Goal: Find specific page/section: Find specific page/section

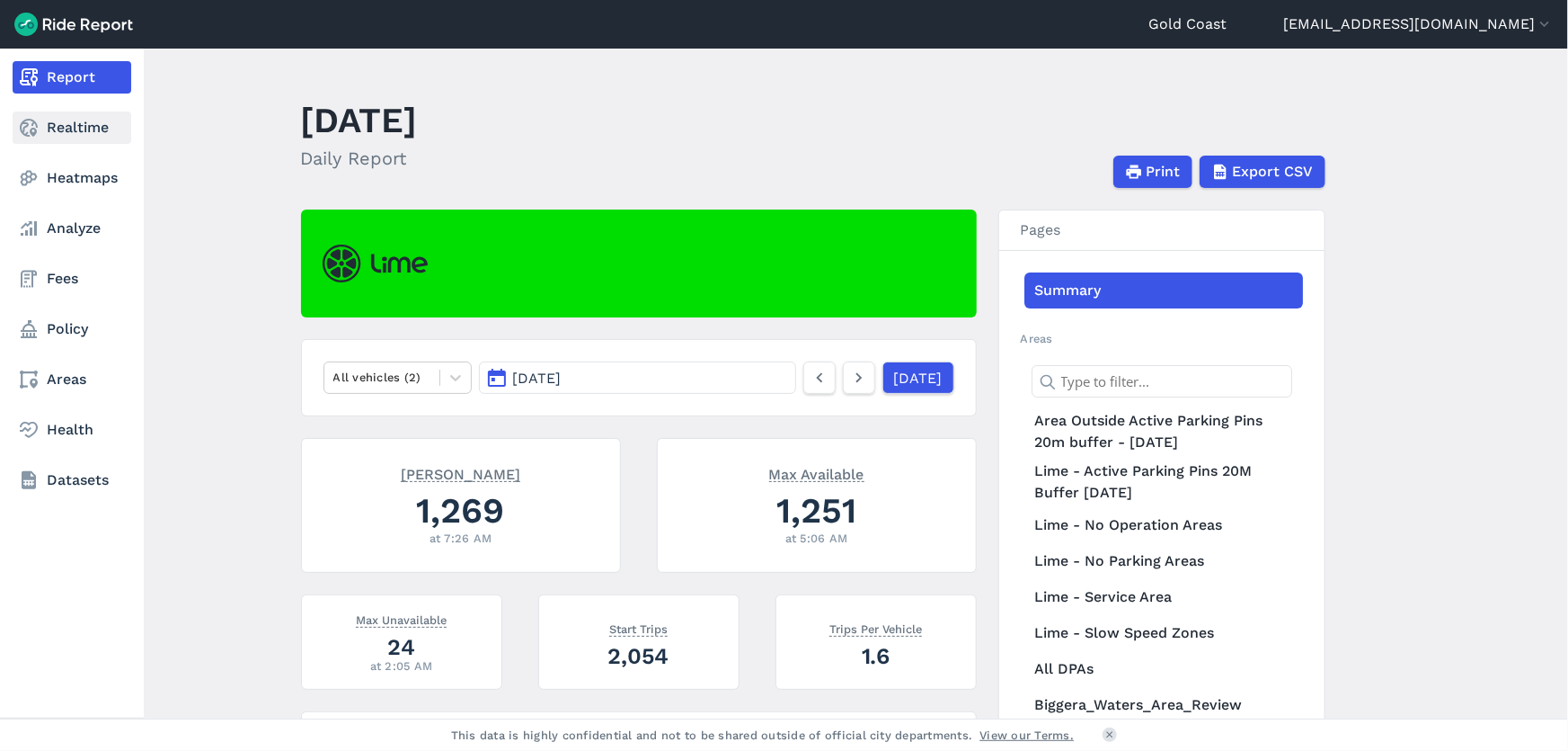
click at [44, 121] on link "Realtime" at bounding box center [72, 127] width 118 height 32
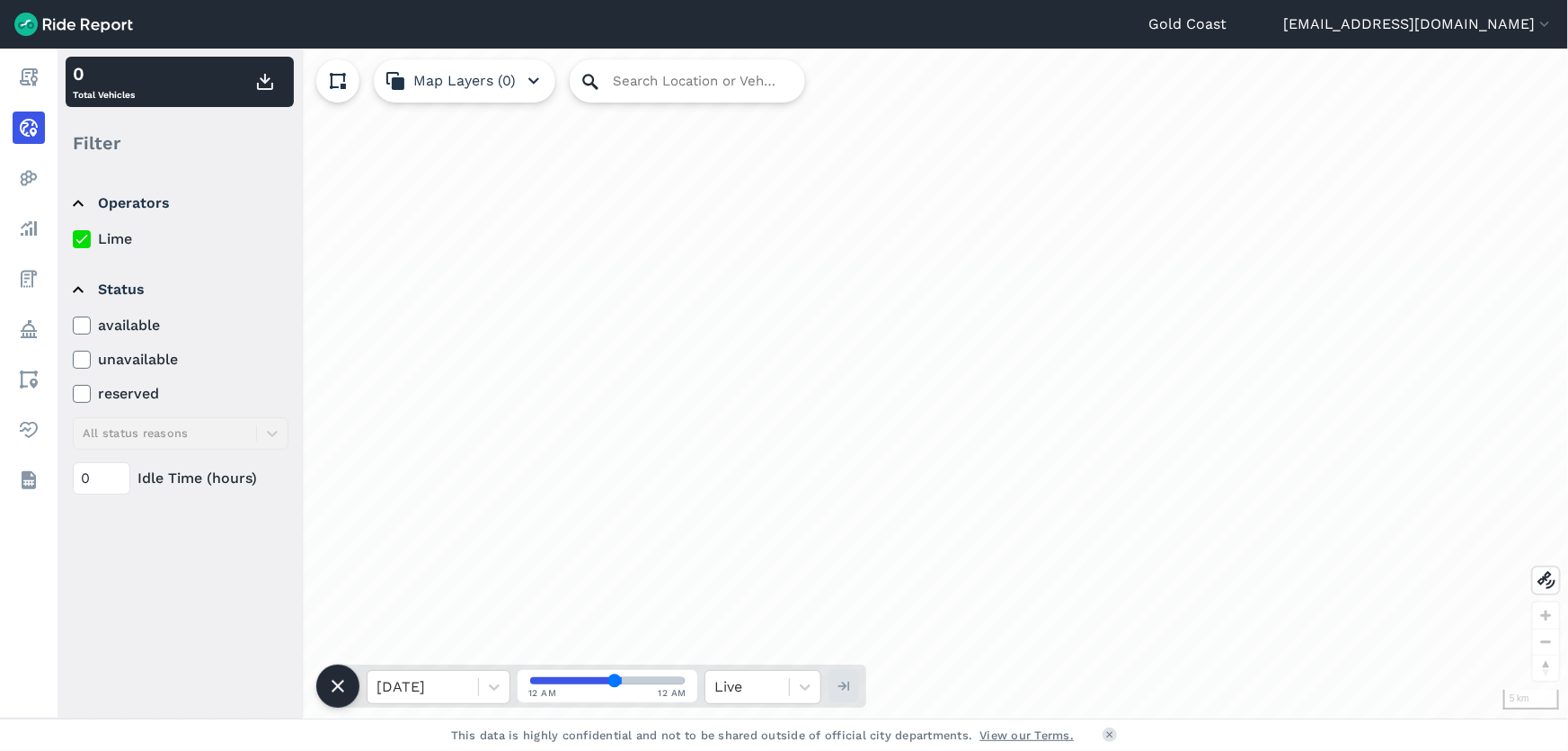
click at [585, 78] on icon at bounding box center [590, 81] width 21 height 21
click at [647, 82] on input "Search Location or Vehicles" at bounding box center [687, 80] width 235 height 44
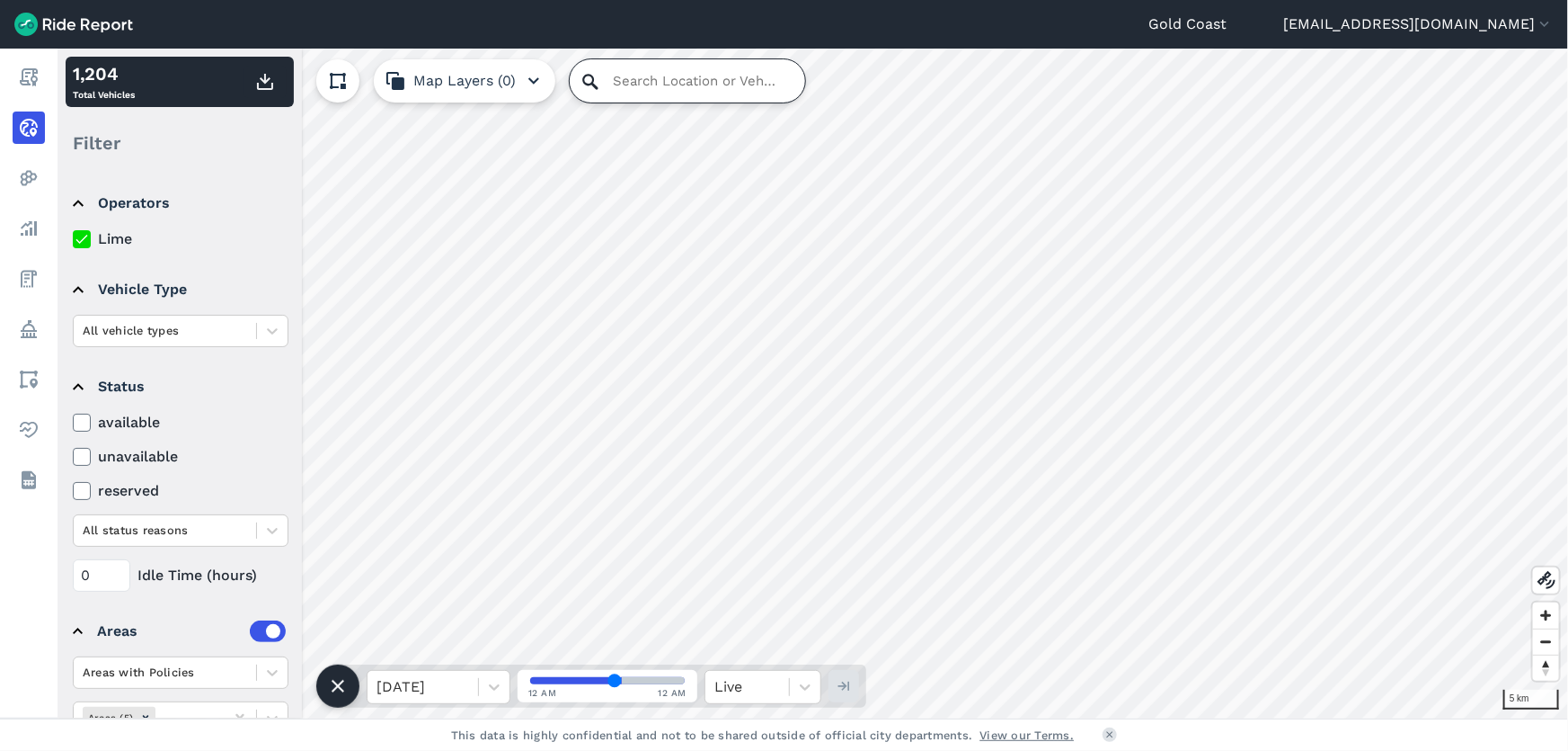
click at [622, 84] on input "Search Location or Vehicles" at bounding box center [687, 80] width 235 height 44
paste input "Narrogin Place"
type input "[GEOGRAPHIC_DATA], [PERSON_NAME][GEOGRAPHIC_DATA], [GEOGRAPHIC_DATA]"
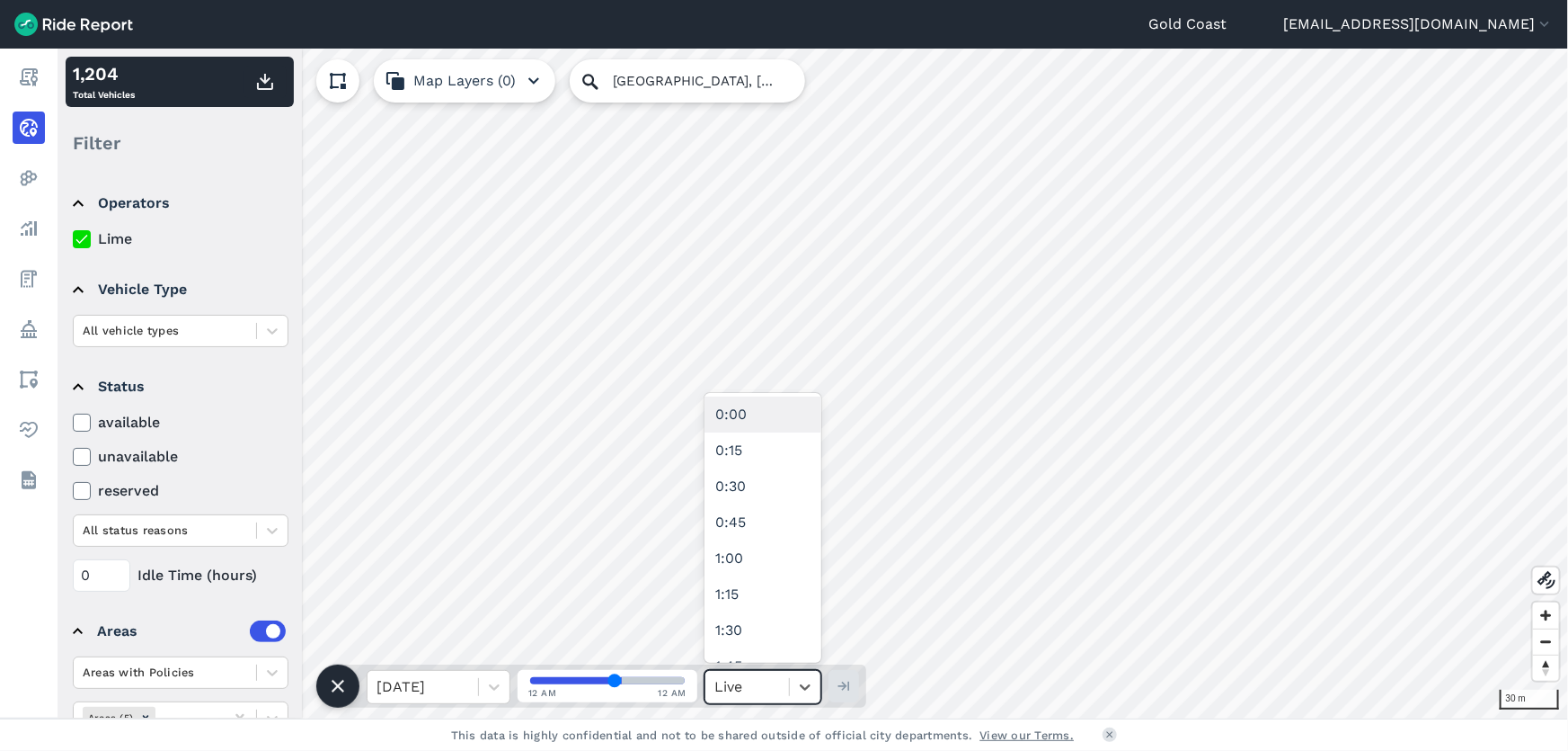
click at [745, 683] on div at bounding box center [747, 687] width 66 height 25
click at [746, 681] on div at bounding box center [747, 687] width 66 height 25
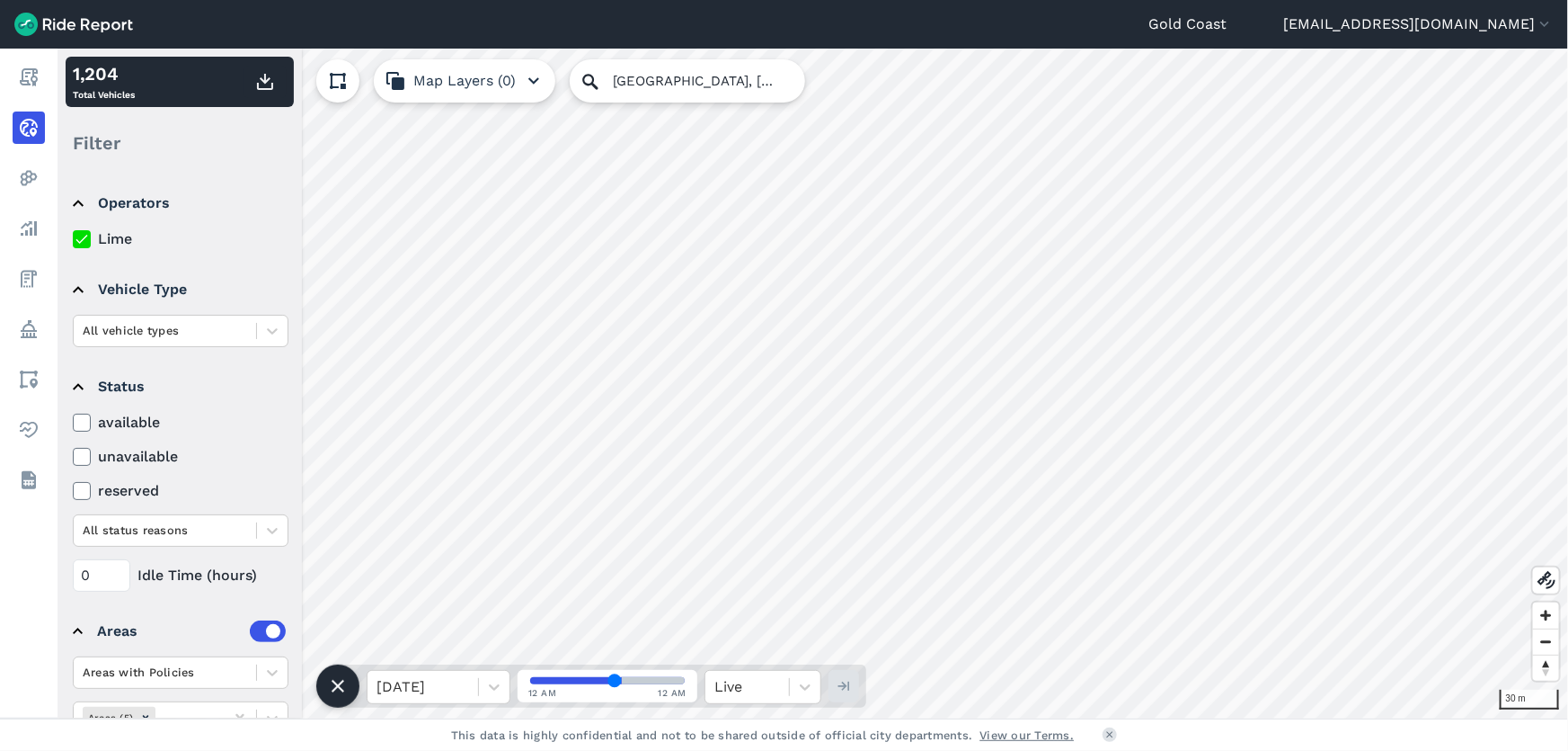
drag, startPoint x: 614, startPoint y: 677, endPoint x: 662, endPoint y: 677, distance: 48.0
click at [662, 677] on input "range" at bounding box center [607, 679] width 155 height 7
click at [664, 678] on span at bounding box center [606, 680] width 158 height 11
click at [551, 676] on input "range" at bounding box center [607, 679] width 155 height 7
click at [808, 689] on icon at bounding box center [805, 686] width 18 height 18
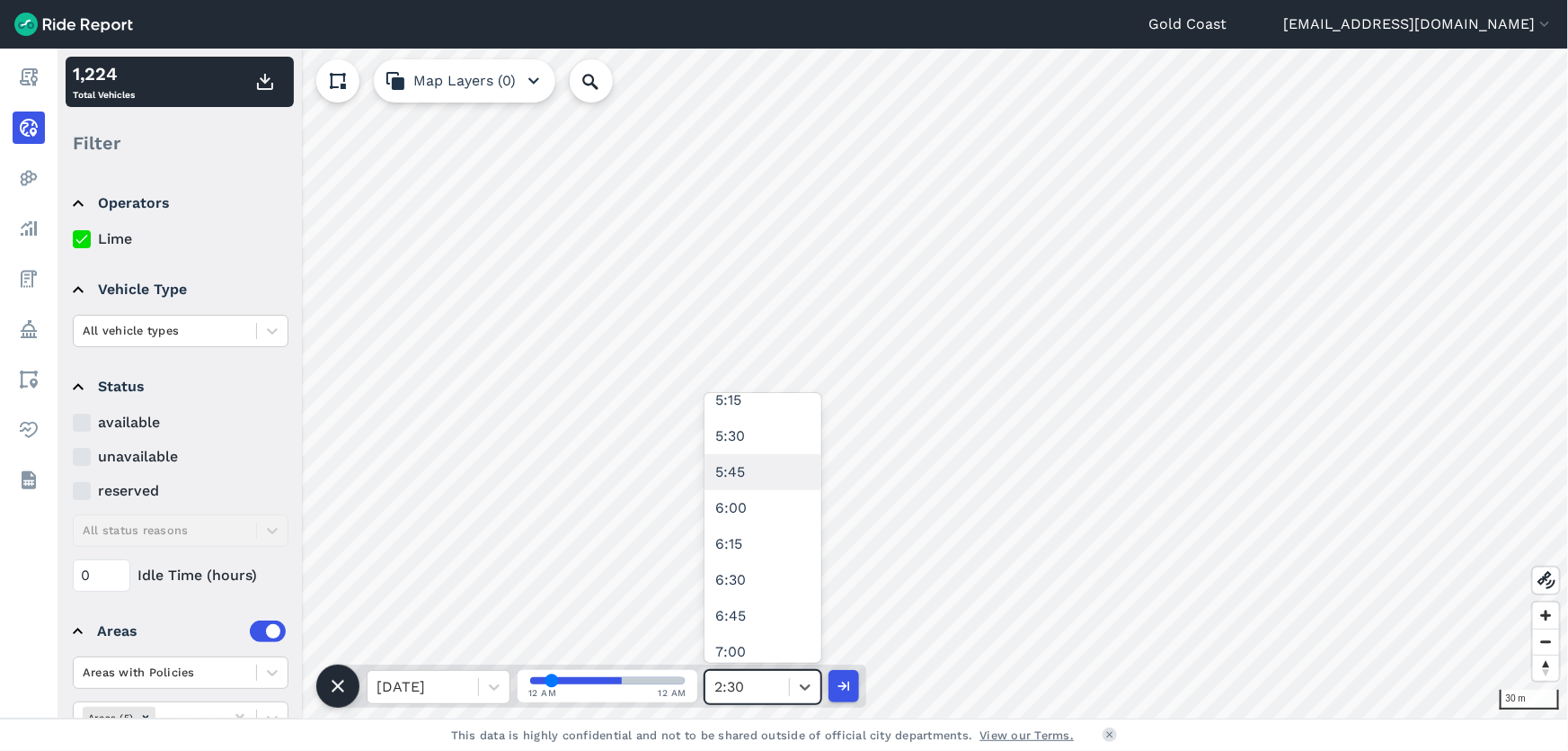
scroll to position [735, 0]
click at [751, 582] on div "6:30" at bounding box center [762, 578] width 117 height 36
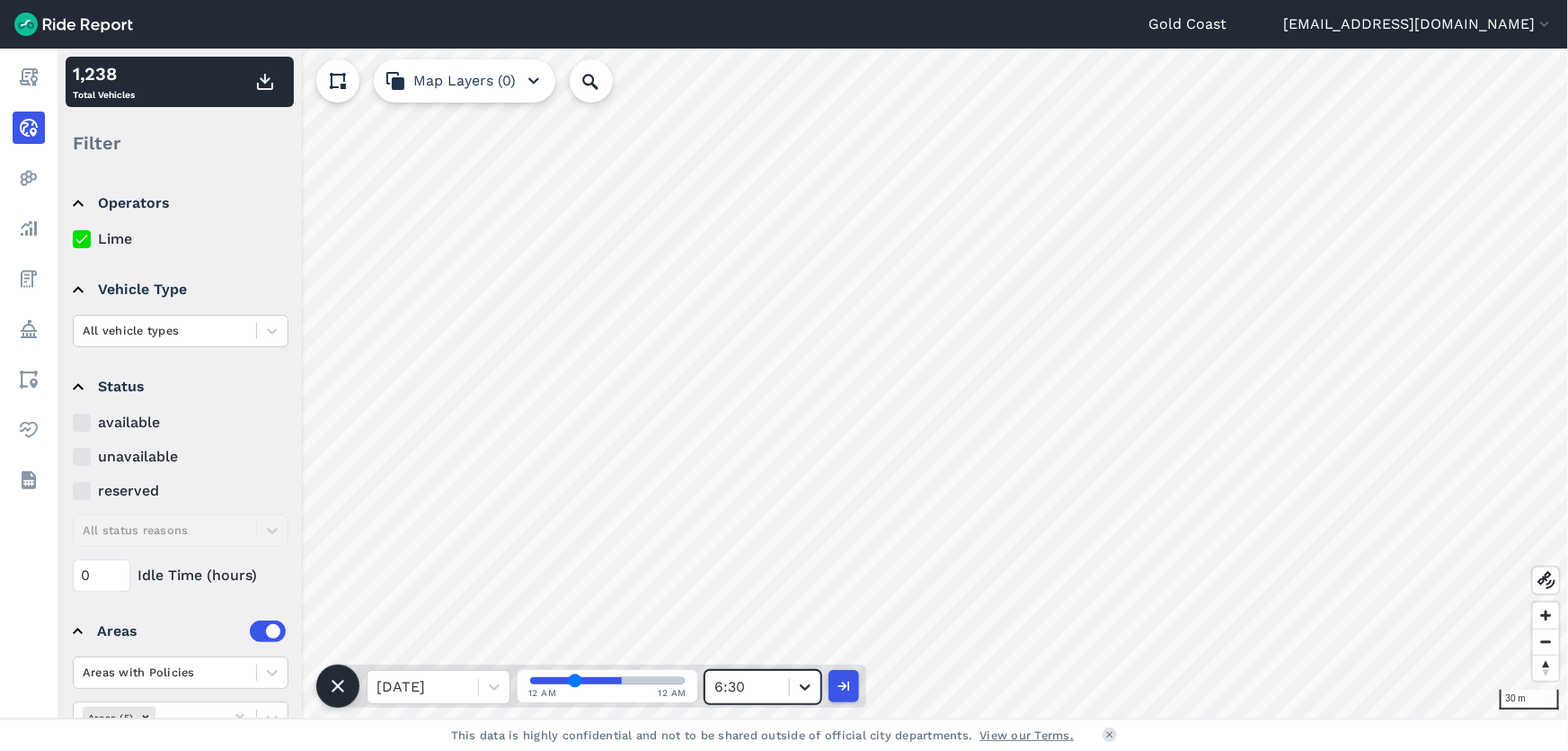
click at [809, 688] on icon at bounding box center [805, 686] width 18 height 18
click at [759, 484] on div "5:00" at bounding box center [762, 480] width 117 height 36
click at [813, 685] on icon at bounding box center [805, 686] width 18 height 18
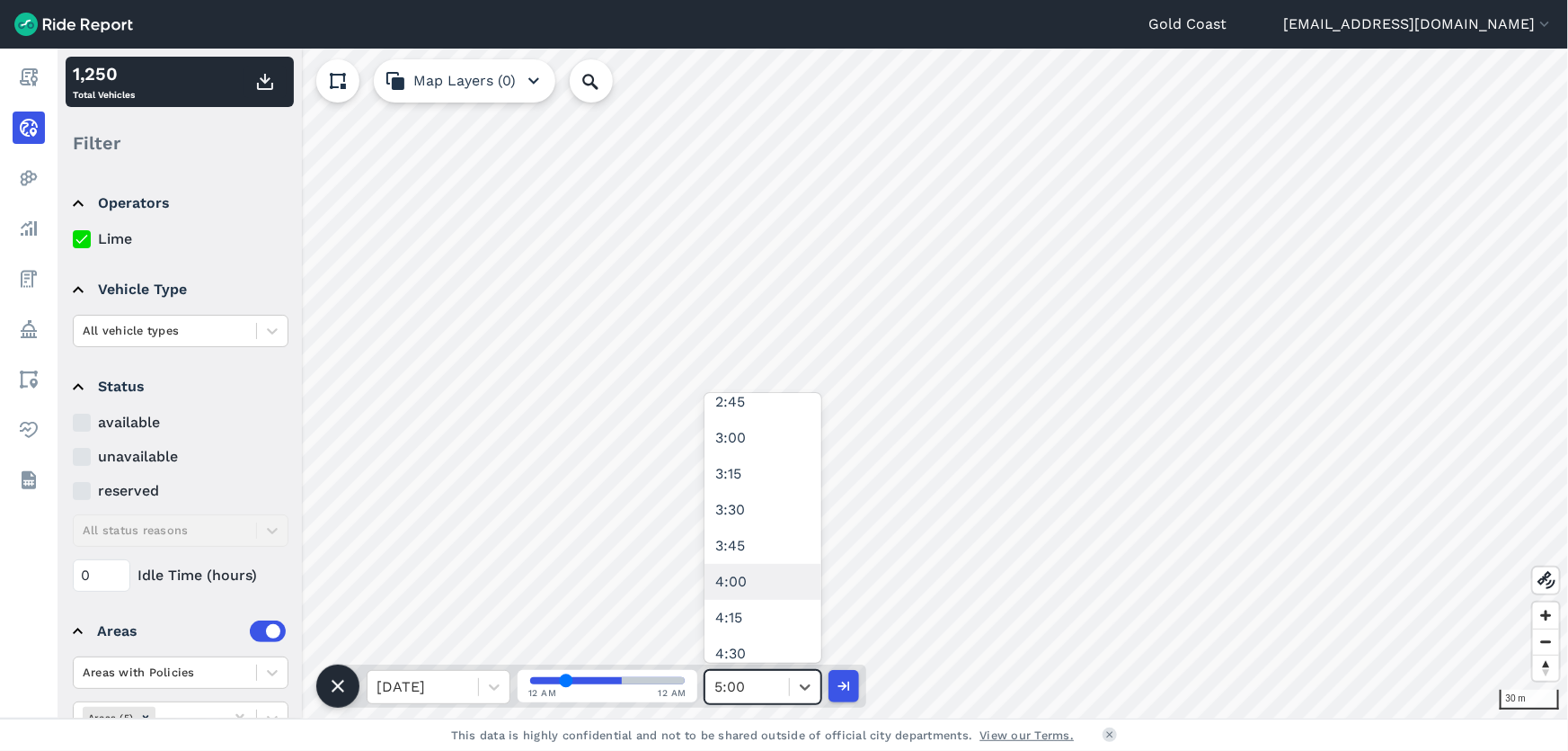
click at [740, 580] on div "4:00" at bounding box center [762, 581] width 117 height 36
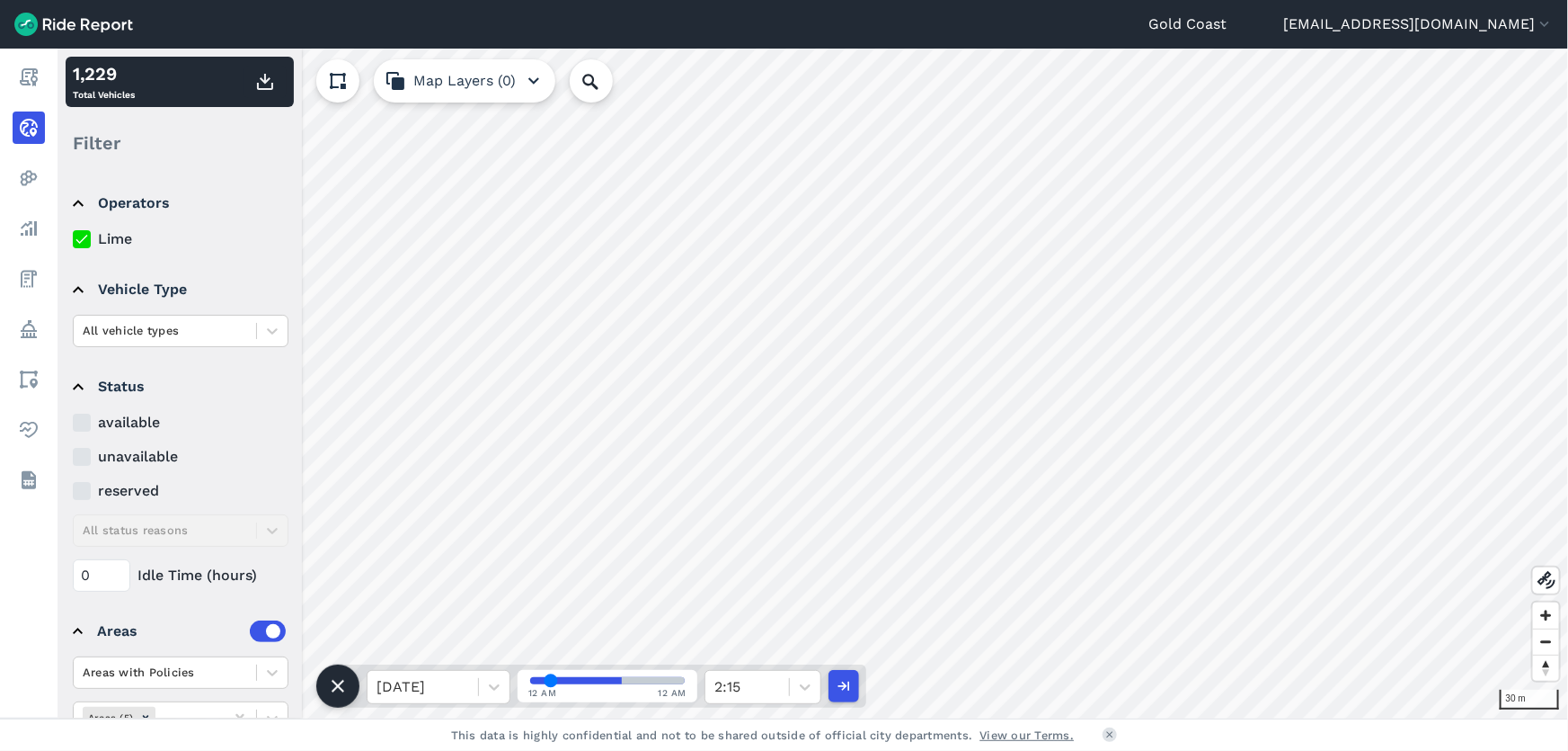
drag, startPoint x: 559, startPoint y: 682, endPoint x: 550, endPoint y: 686, distance: 9.8
click at [550, 684] on input "range" at bounding box center [607, 679] width 155 height 7
drag, startPoint x: 548, startPoint y: 685, endPoint x: 560, endPoint y: 683, distance: 12.2
click at [560, 683] on input "range" at bounding box center [607, 679] width 155 height 7
click at [565, 683] on input "range" at bounding box center [607, 679] width 155 height 7
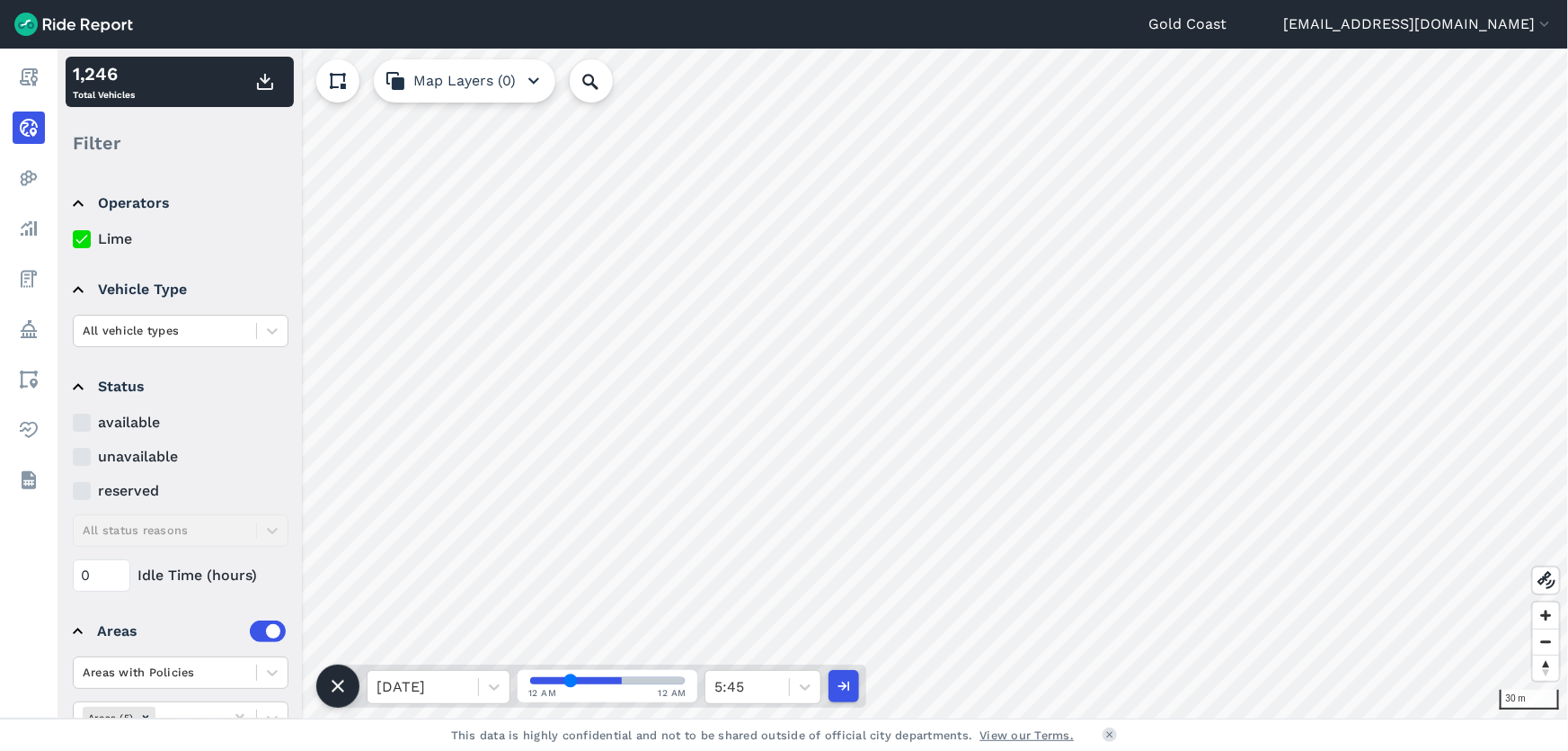
click at [570, 684] on input "range" at bounding box center [607, 679] width 155 height 7
click at [577, 682] on input "range" at bounding box center [607, 679] width 155 height 7
click at [579, 682] on input "range" at bounding box center [607, 679] width 155 height 7
click at [581, 682] on input "range" at bounding box center [607, 679] width 155 height 7
click at [585, 683] on input "range" at bounding box center [607, 679] width 155 height 7
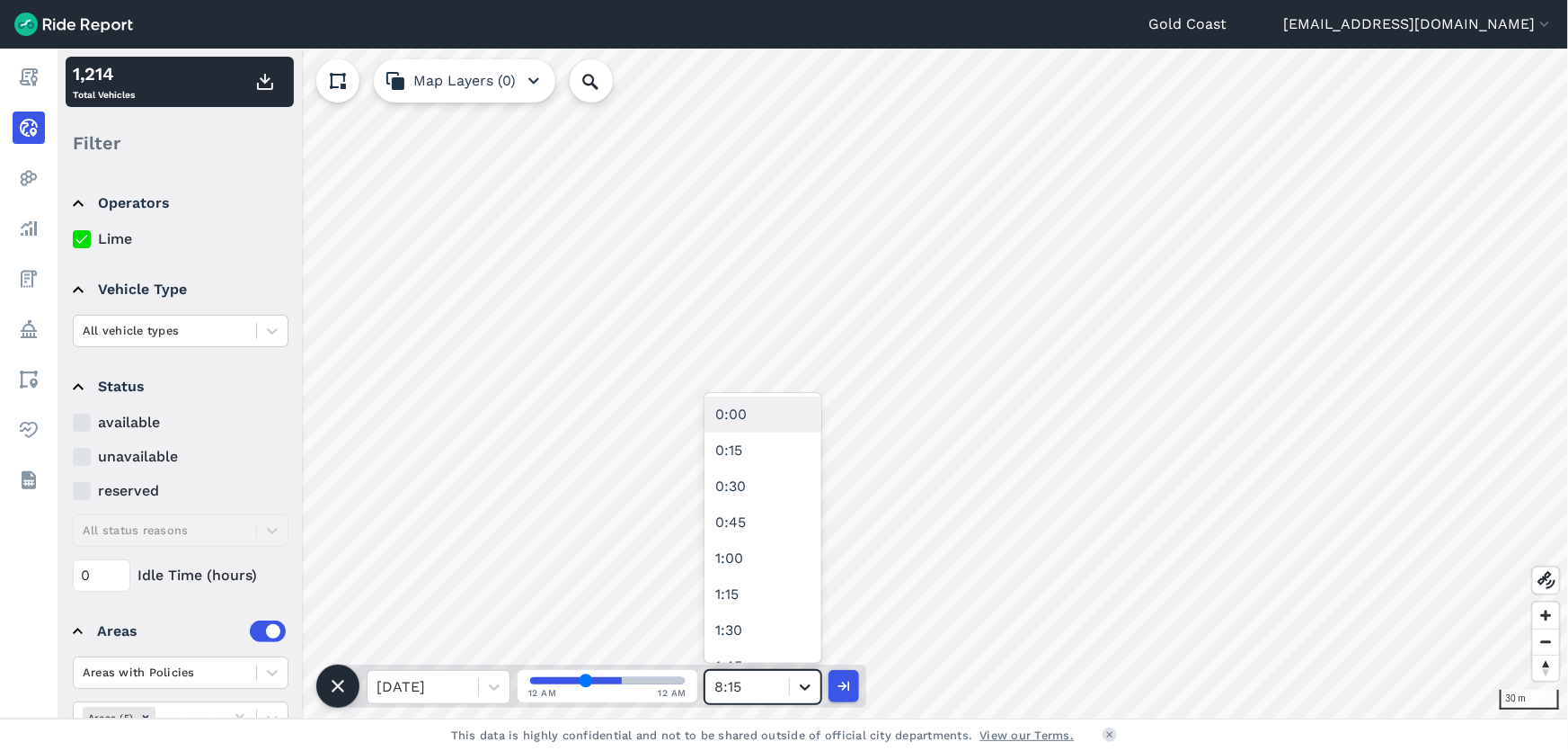
click at [810, 682] on icon at bounding box center [805, 686] width 18 height 18
click at [789, 559] on div "9:15" at bounding box center [762, 565] width 117 height 36
click at [803, 682] on icon at bounding box center [805, 686] width 18 height 18
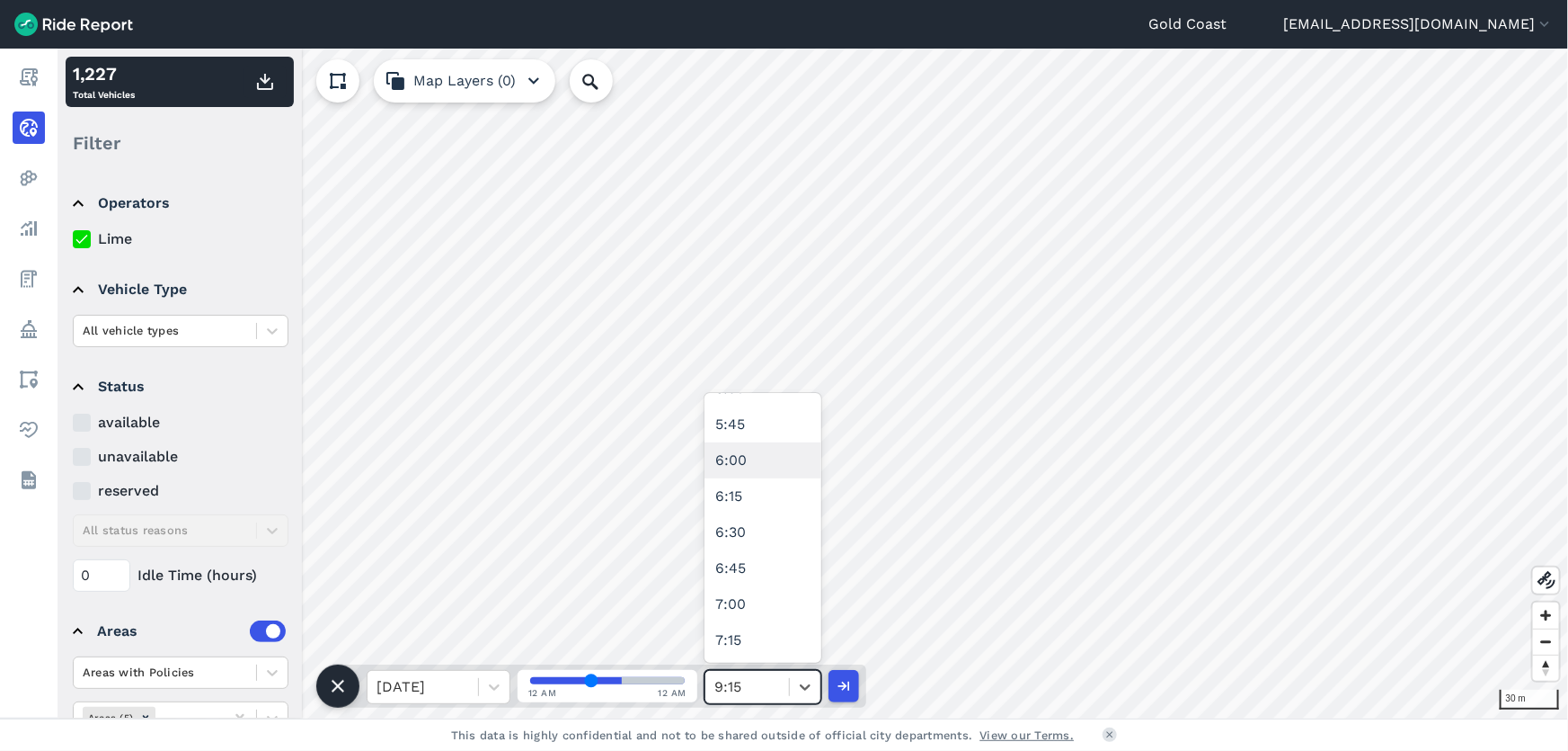
click at [752, 457] on div "6:00" at bounding box center [762, 459] width 117 height 36
type input "24"
